Goal: Task Accomplishment & Management: Use online tool/utility

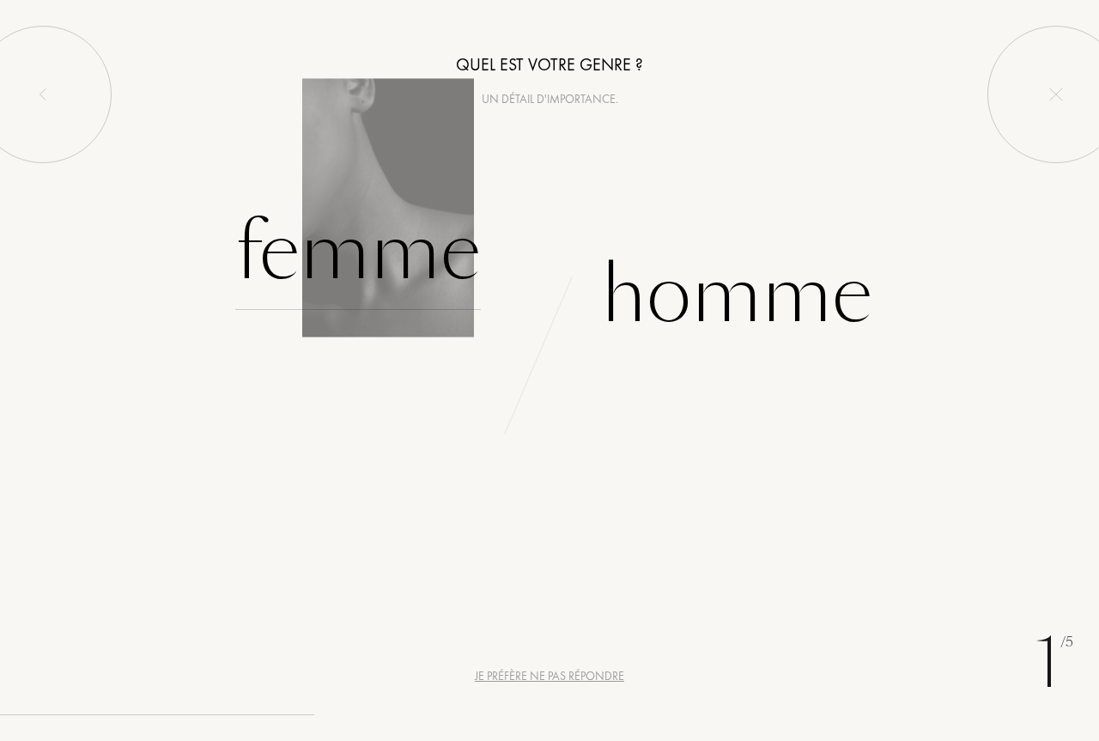
click at [382, 258] on div "Femme" at bounding box center [358, 252] width 246 height 116
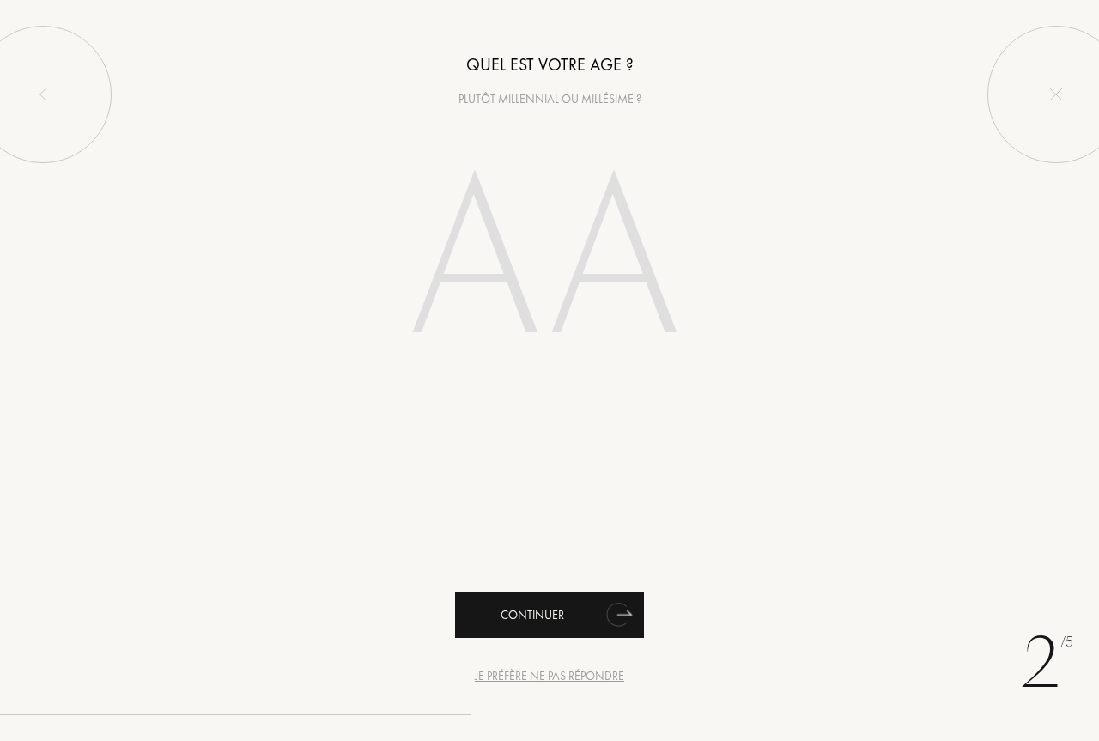
click at [611, 616] on icon "animation" at bounding box center [616, 615] width 21 height 24
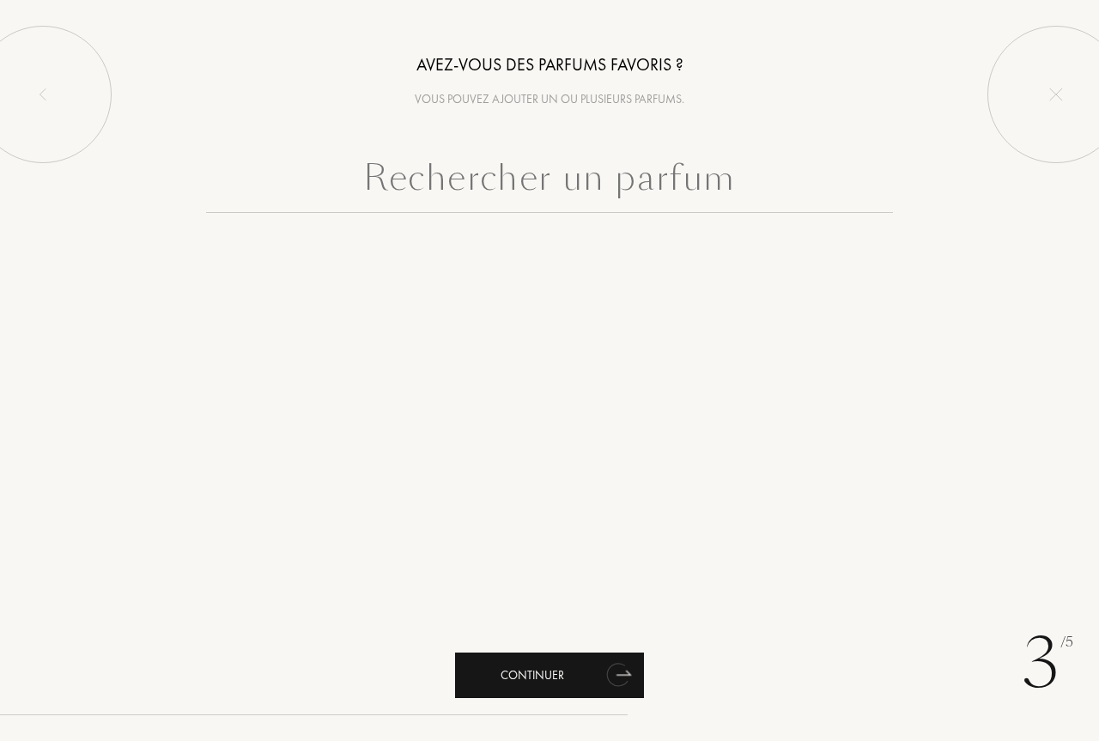
click at [611, 678] on icon "animation" at bounding box center [617, 675] width 22 height 24
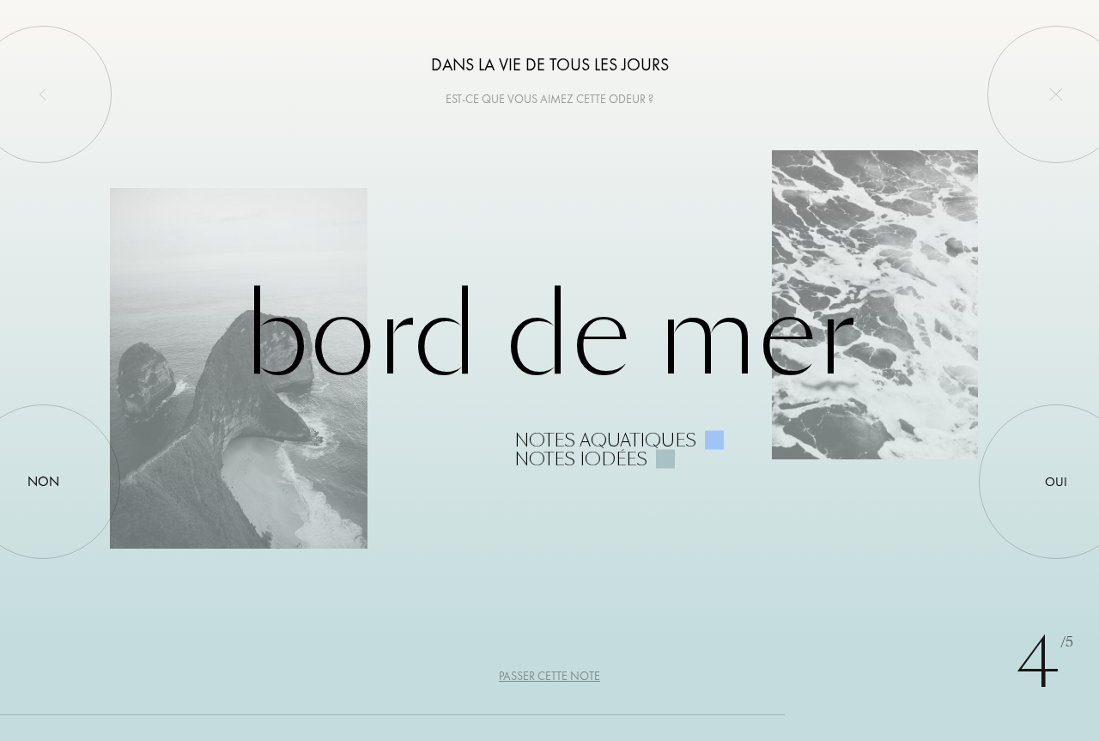
click at [580, 675] on div "Passer cette note" at bounding box center [549, 676] width 101 height 18
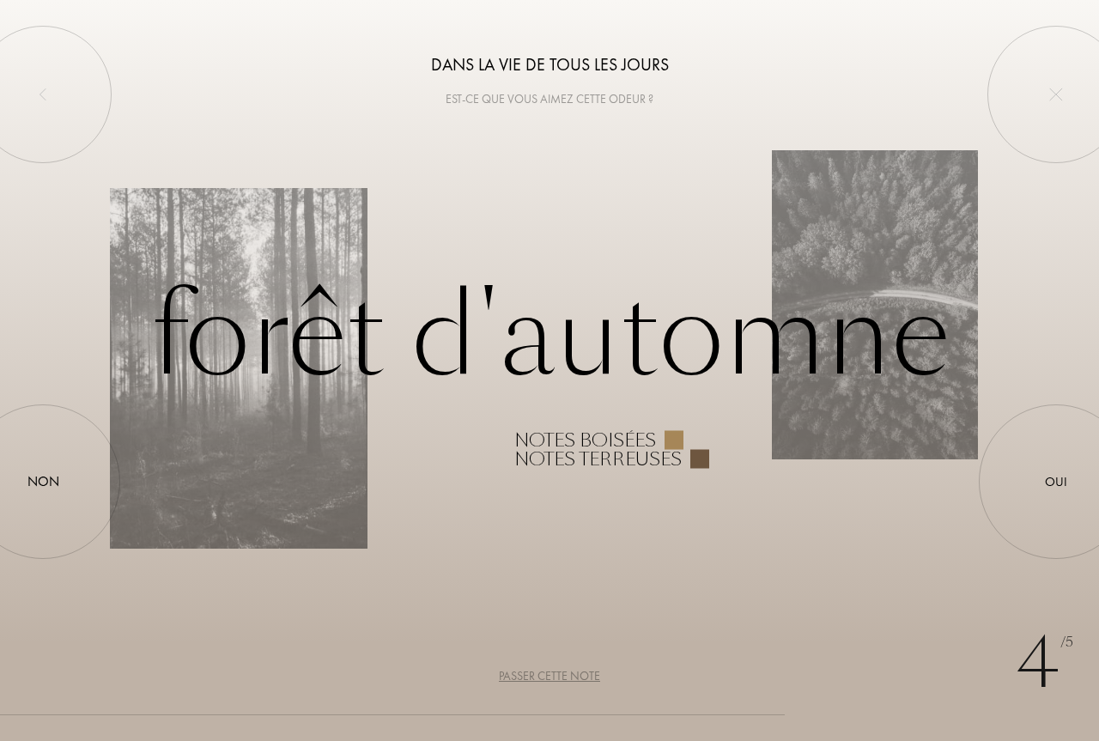
click at [580, 675] on div "Passer cette note" at bounding box center [549, 676] width 101 height 18
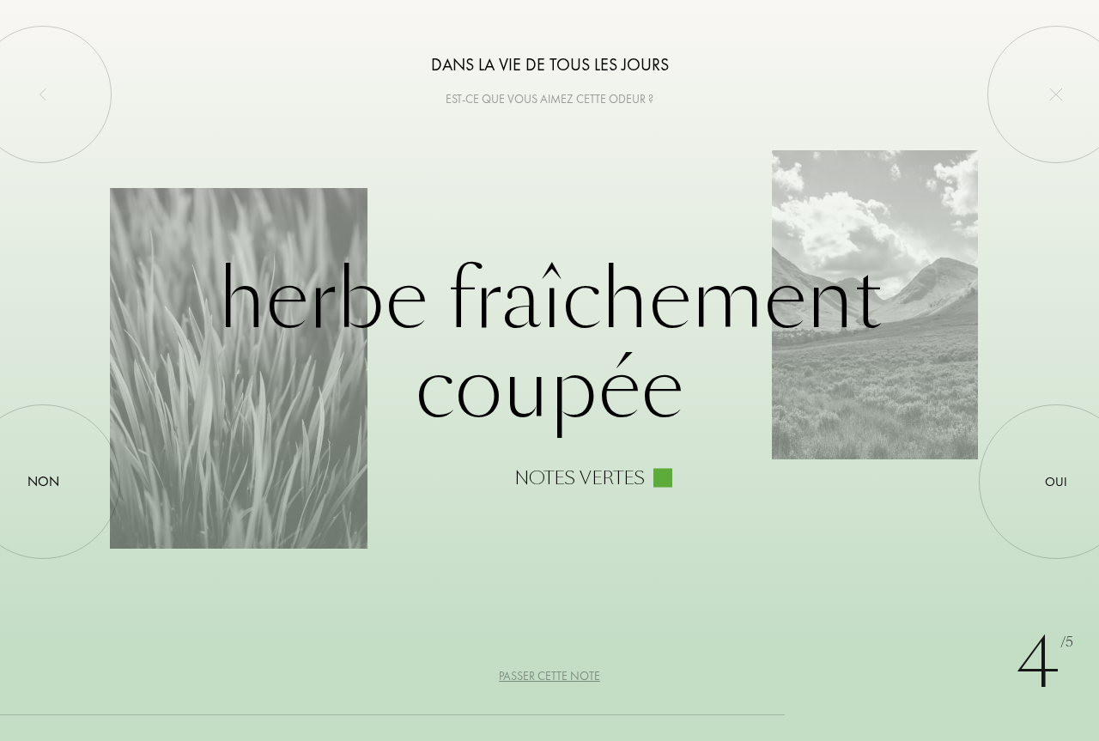
click at [580, 675] on div "Passer cette note" at bounding box center [549, 676] width 101 height 18
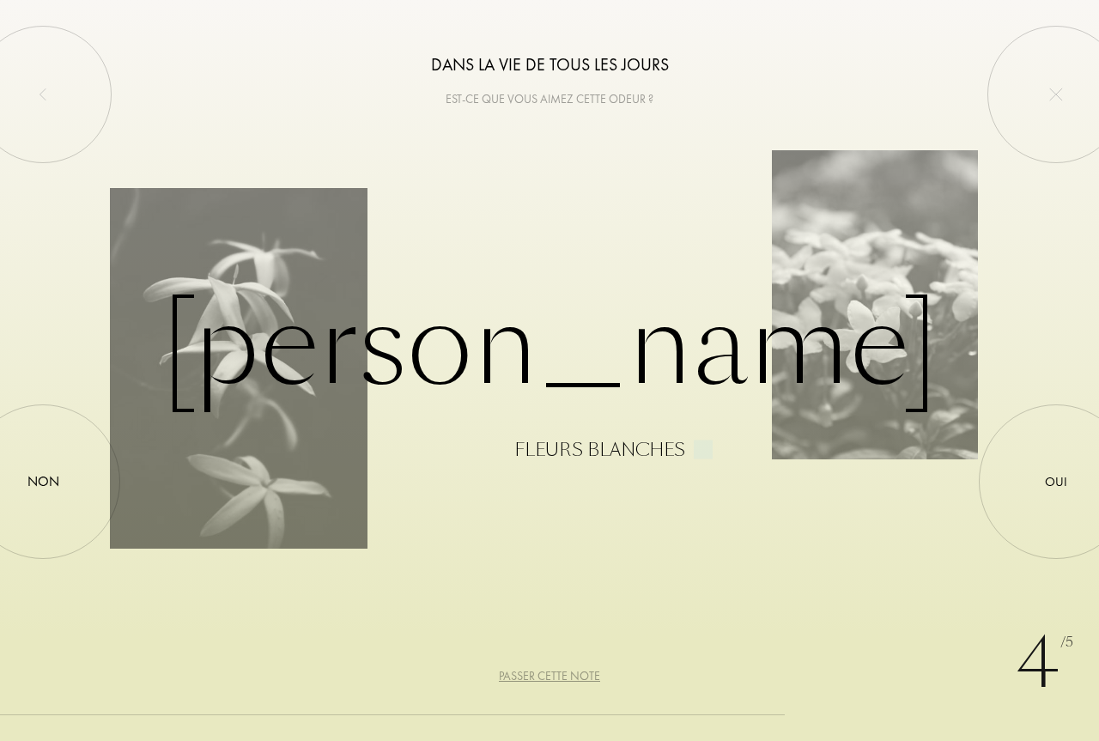
click at [580, 675] on div "Passer cette note" at bounding box center [549, 676] width 101 height 18
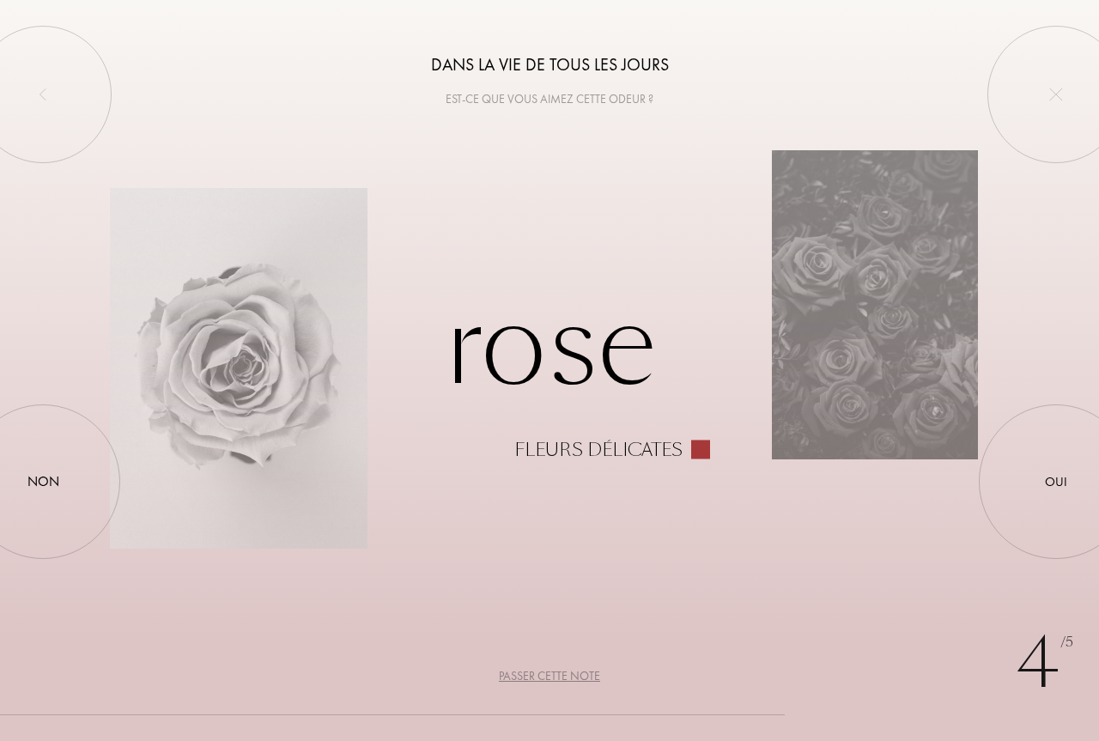
click at [580, 675] on div "Passer cette note" at bounding box center [549, 676] width 101 height 18
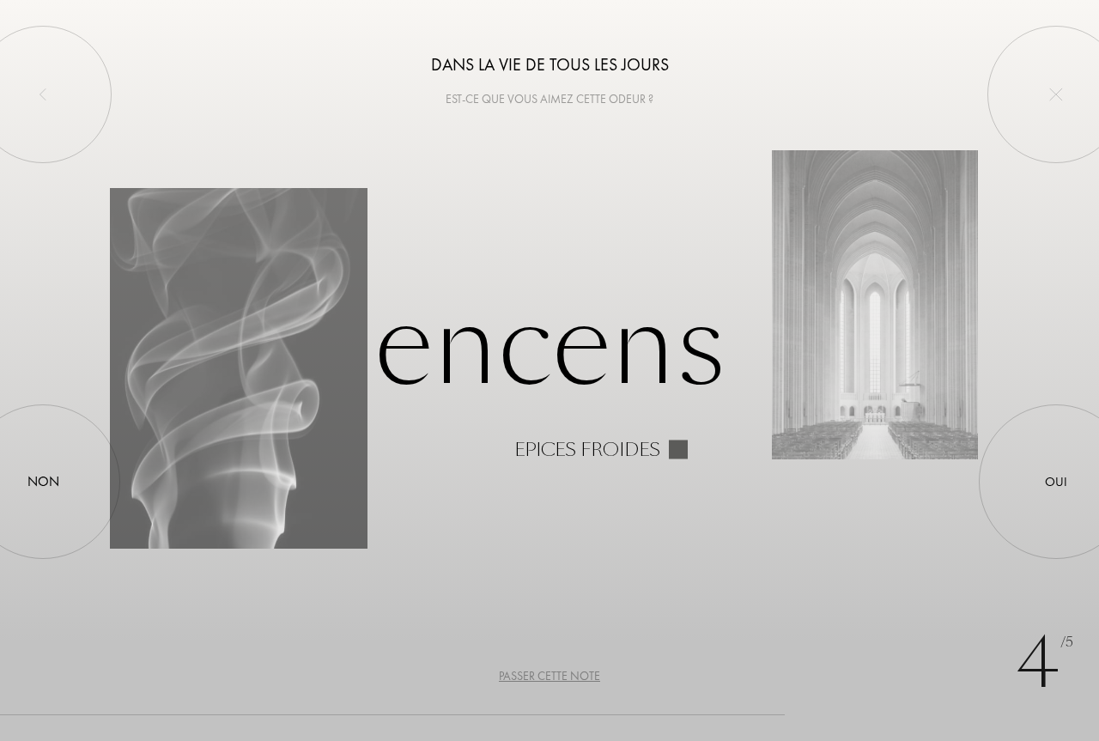
click at [580, 675] on div "Passer cette note" at bounding box center [549, 676] width 101 height 18
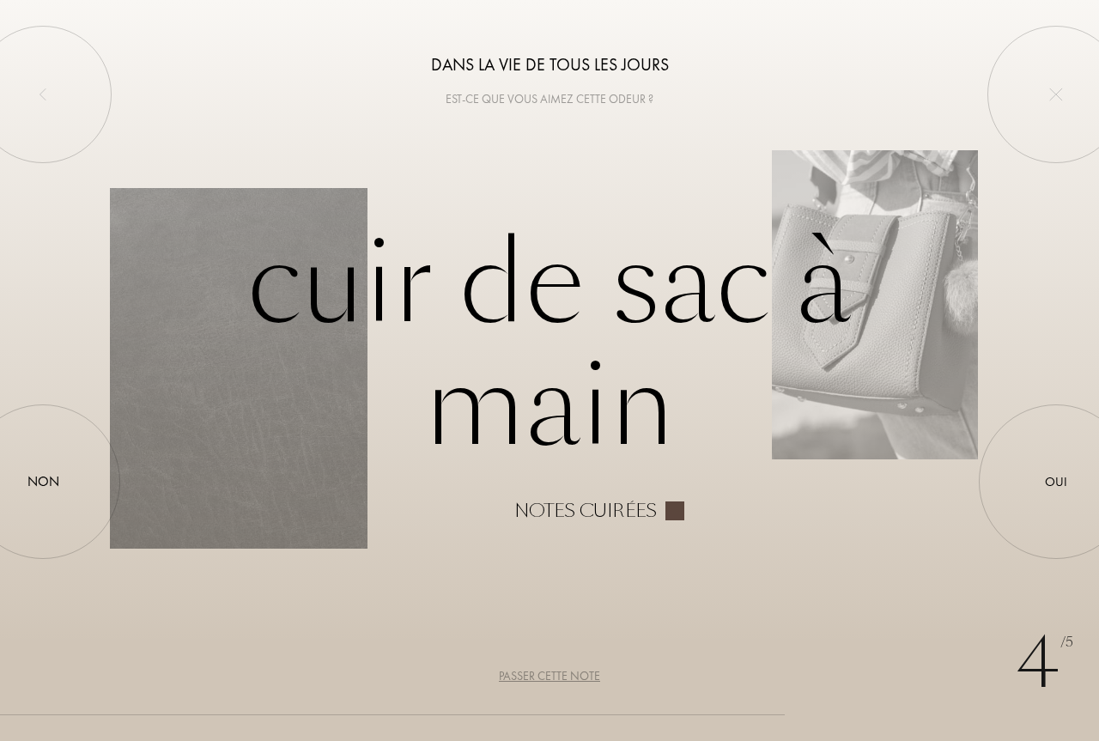
click at [580, 675] on div "Passer cette note" at bounding box center [549, 676] width 101 height 18
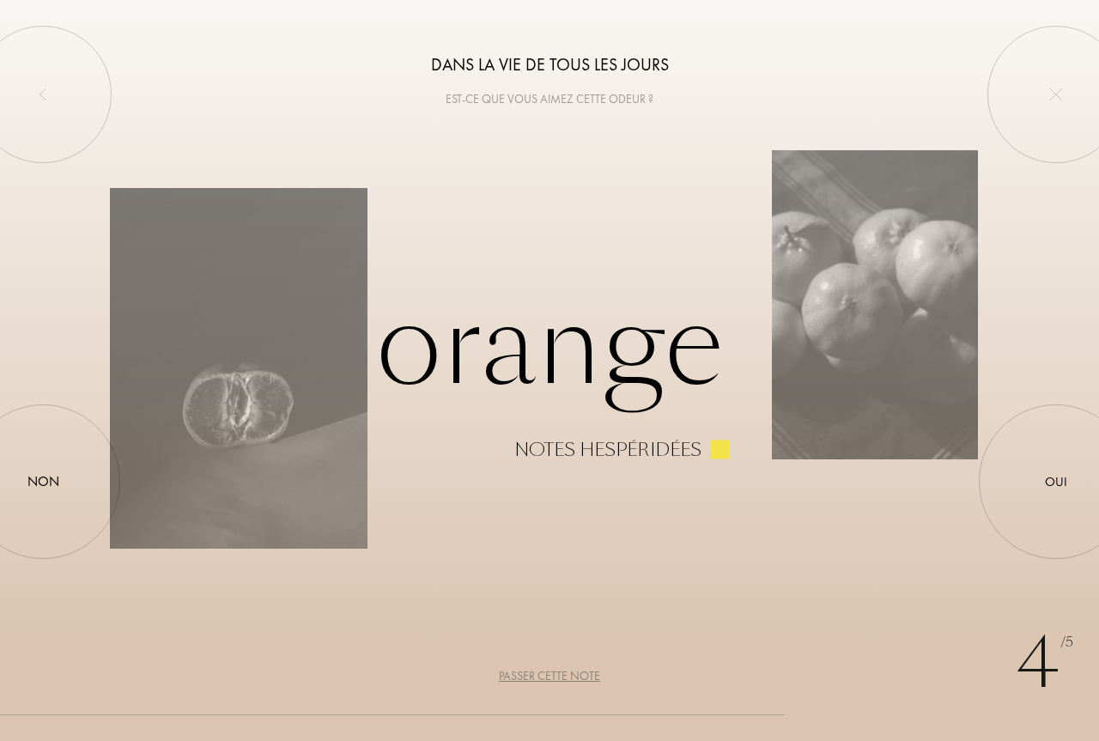
click at [580, 675] on div "Passer cette note" at bounding box center [549, 676] width 101 height 18
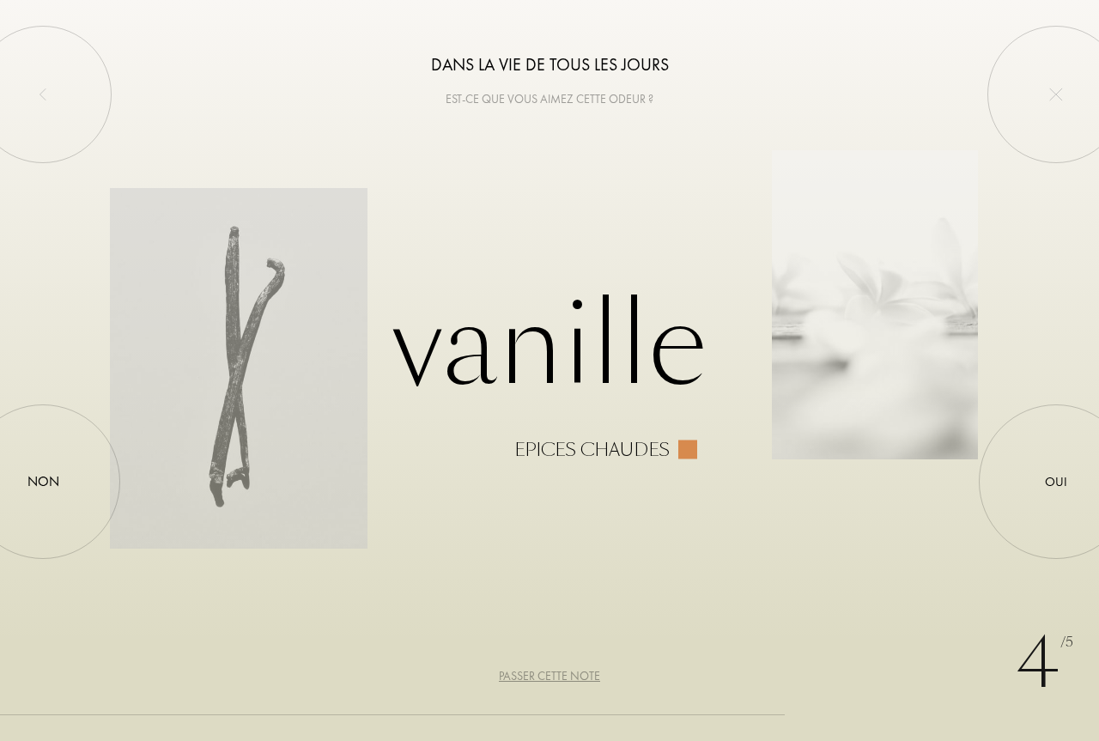
click at [580, 675] on div "Passer cette note" at bounding box center [549, 676] width 101 height 18
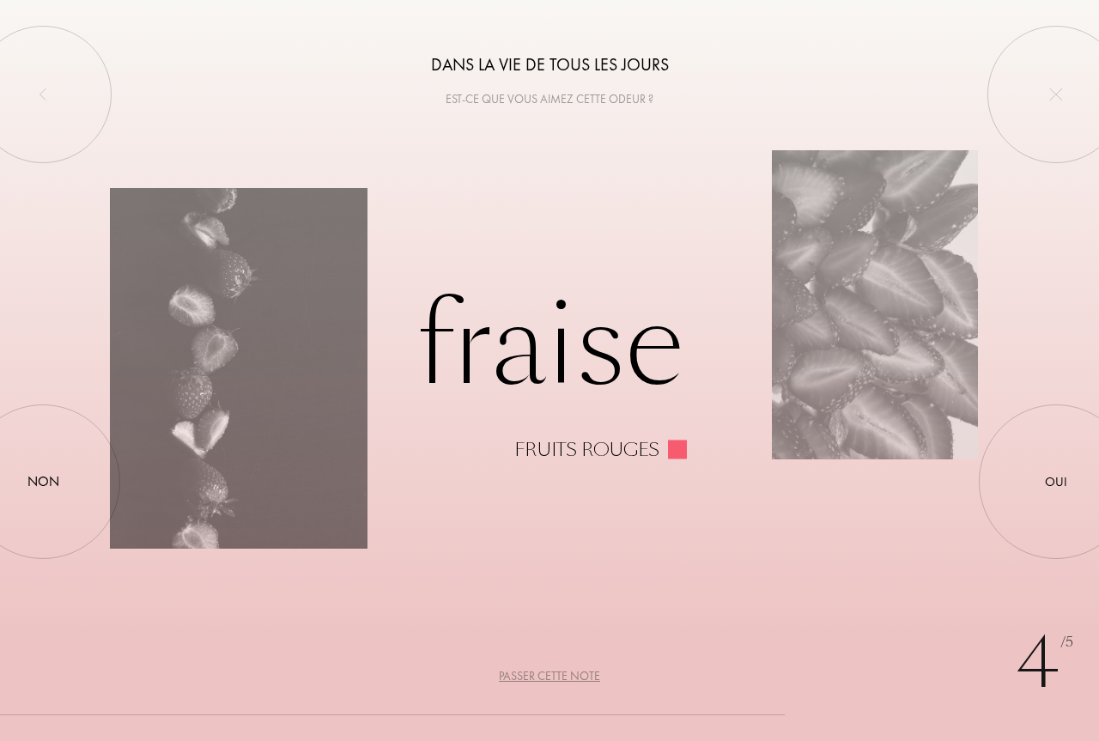
click at [580, 675] on div "Passer cette note" at bounding box center [549, 676] width 101 height 18
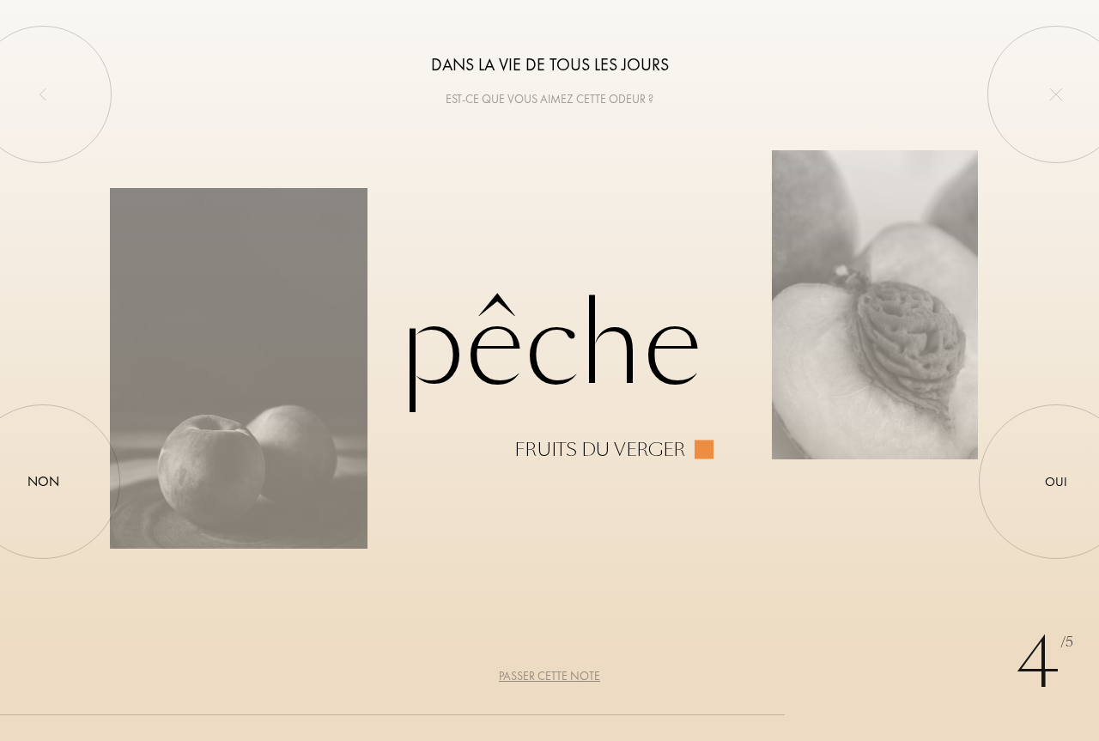
click at [580, 675] on div "Passer cette note" at bounding box center [549, 676] width 101 height 18
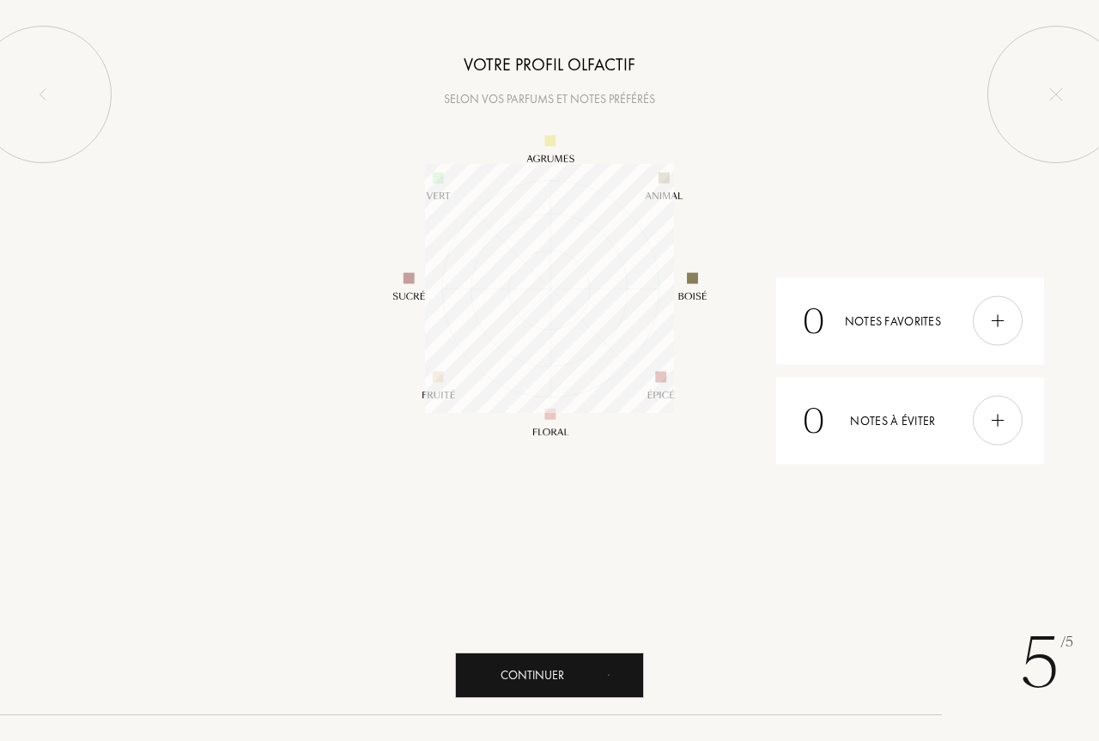
scroll to position [249, 249]
click at [531, 674] on div "Continuer" at bounding box center [549, 675] width 189 height 46
